Goal: Check status: Check status

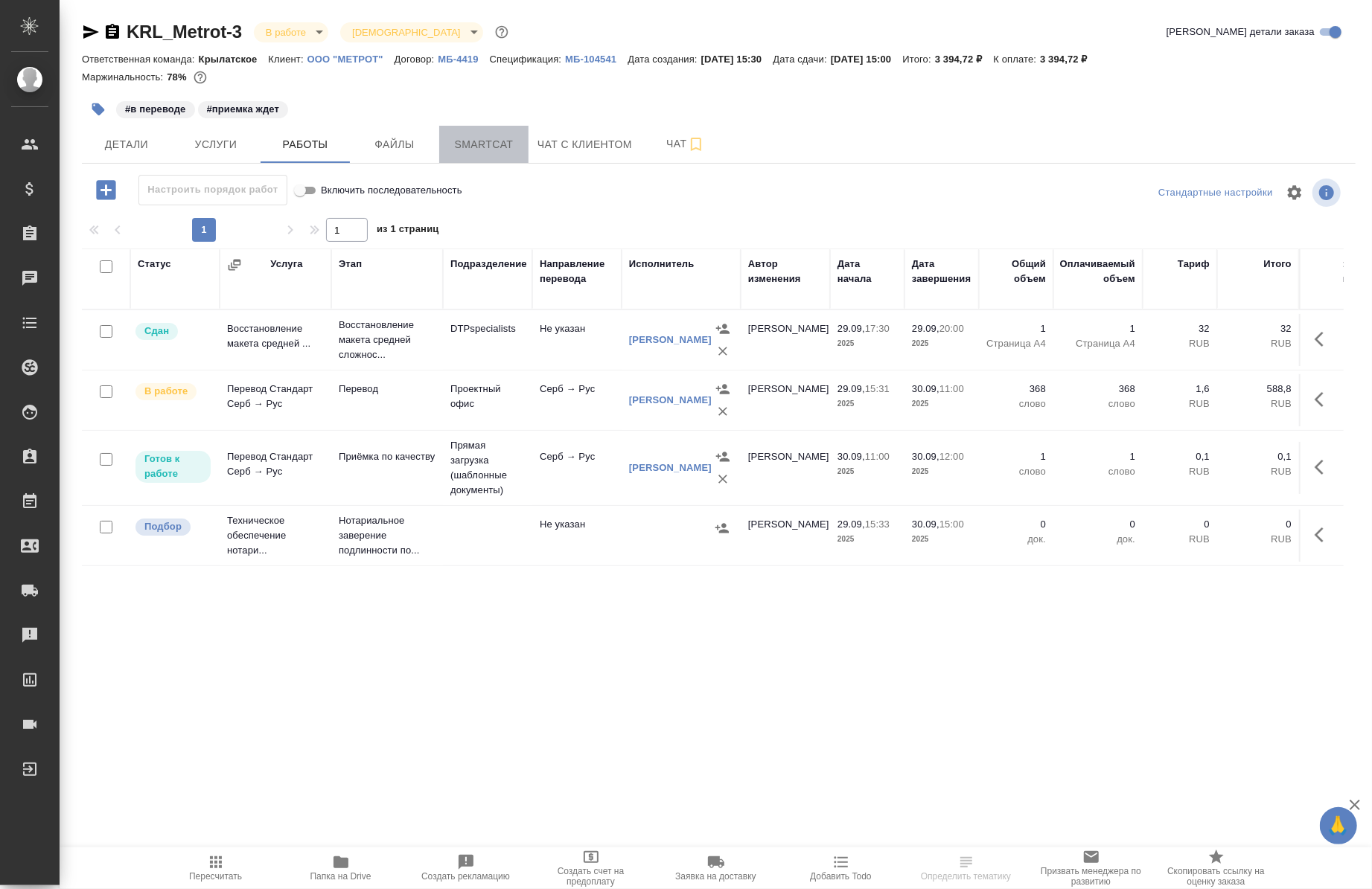
click at [500, 135] on span "Smartcat" at bounding box center [484, 144] width 72 height 19
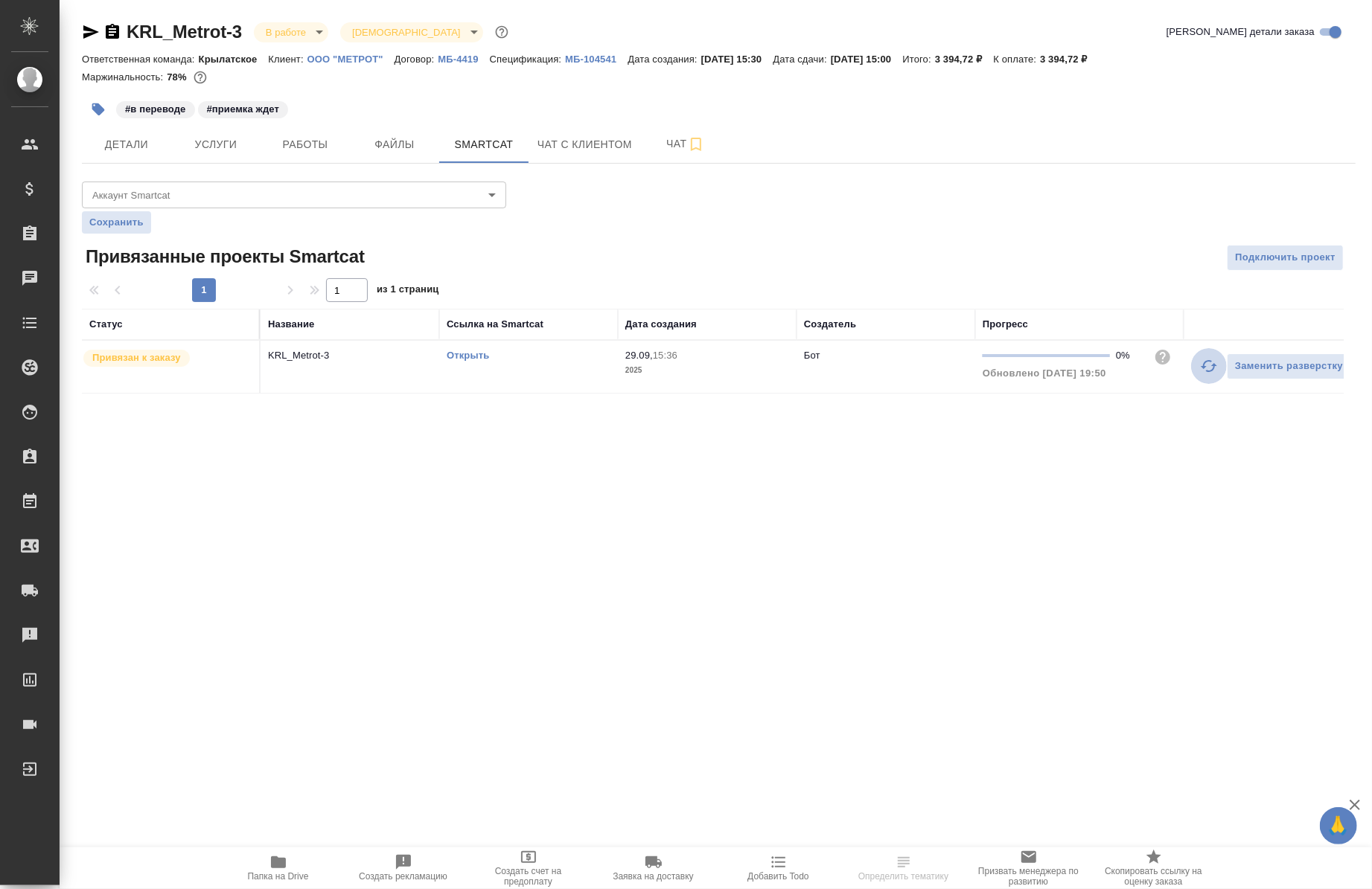
click at [1201, 374] on icon "button" at bounding box center [1210, 366] width 18 height 18
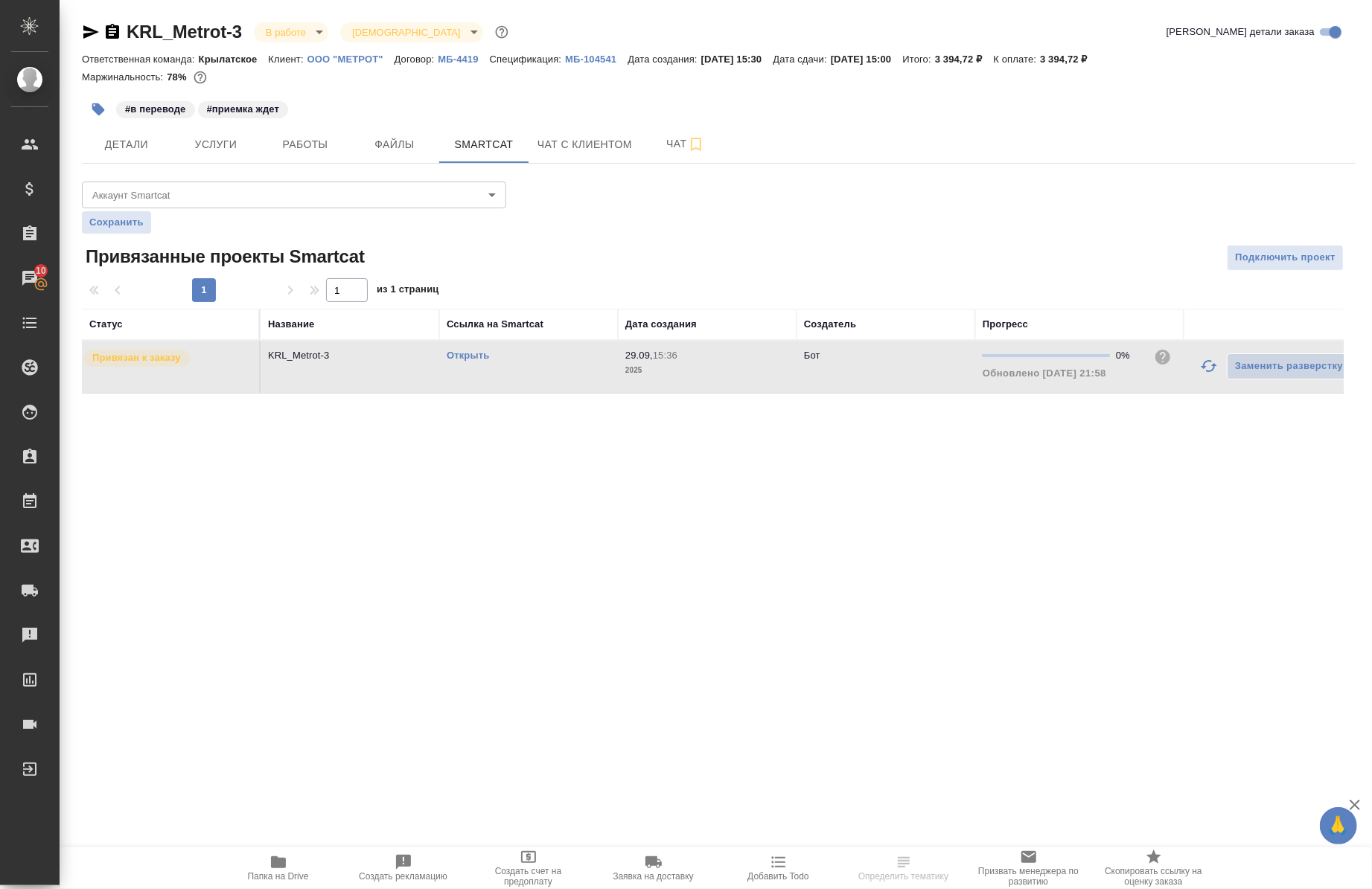
click at [466, 354] on link "Открыть" at bounding box center [468, 355] width 42 height 11
